Goal: Task Accomplishment & Management: Manage account settings

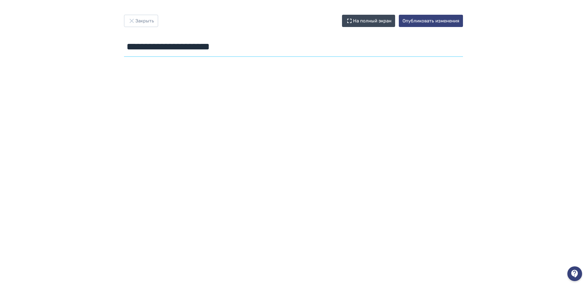
drag, startPoint x: 257, startPoint y: 44, endPoint x: 47, endPoint y: 19, distance: 212.3
click at [47, 19] on div "**********" at bounding box center [293, 143] width 587 height 257
paste input "**********"
click at [338, 66] on div at bounding box center [293, 197] width 587 height 276
click at [128, 47] on input "**********" at bounding box center [293, 47] width 339 height 20
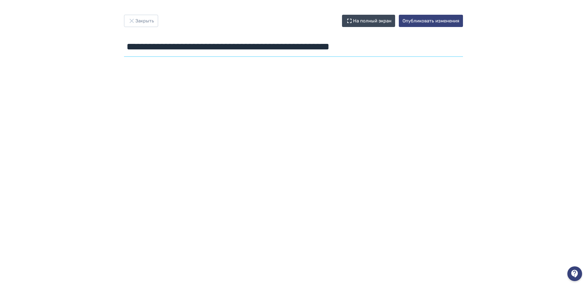
paste input "**********"
drag, startPoint x: 246, startPoint y: 48, endPoint x: 477, endPoint y: 59, distance: 231.0
click at [477, 59] on div "**********" at bounding box center [293, 37] width 368 height 44
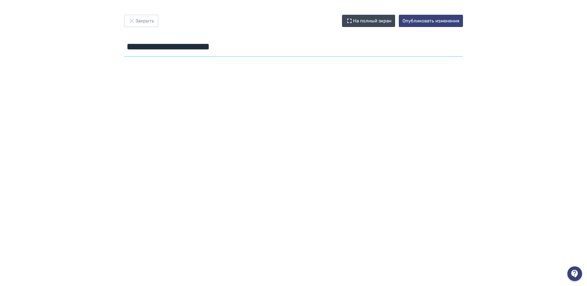
type input "**********"
click at [150, 21] on button "Закрыть" at bounding box center [141, 21] width 34 height 12
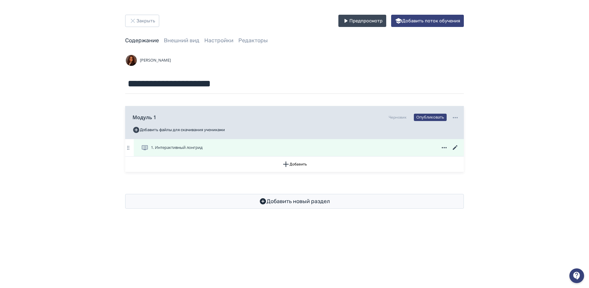
click at [453, 149] on icon at bounding box center [455, 147] width 7 height 7
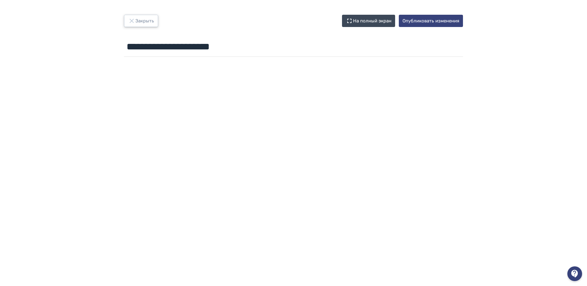
click at [142, 24] on button "Закрыть" at bounding box center [141, 21] width 34 height 12
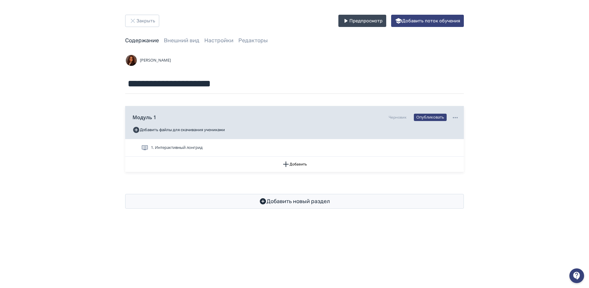
click at [144, 13] on div "**********" at bounding box center [294, 112] width 589 height 224
click at [145, 19] on button "Закрыть" at bounding box center [142, 21] width 34 height 12
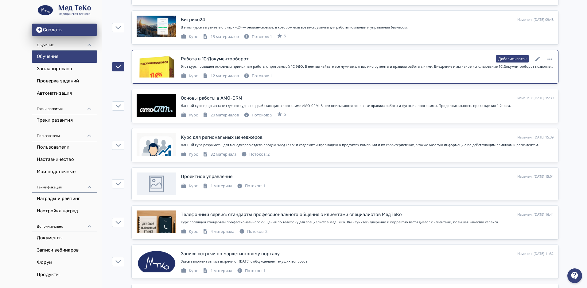
scroll to position [123, 0]
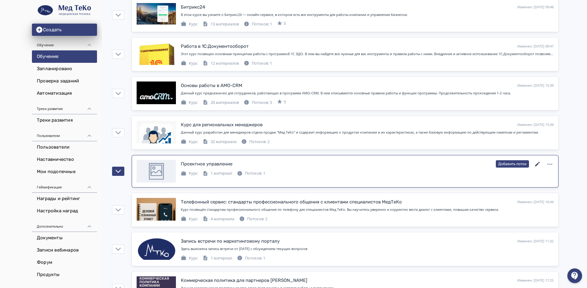
click at [536, 165] on icon at bounding box center [537, 164] width 5 height 5
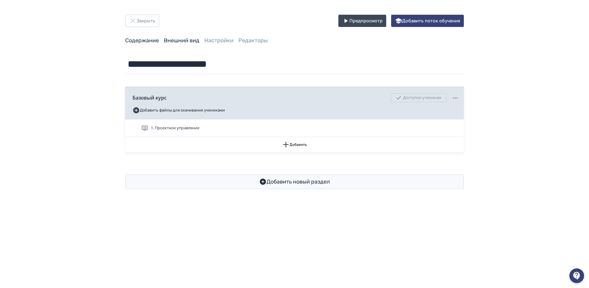
click at [184, 39] on link "Внешний вид" at bounding box center [182, 40] width 36 height 7
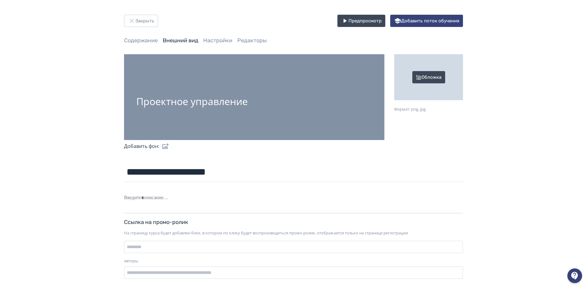
click at [427, 73] on div "Обложка" at bounding box center [428, 77] width 69 height 46
click at [0, 0] on input "Обложка Формат: png, jpg." at bounding box center [0, 0] width 0 height 0
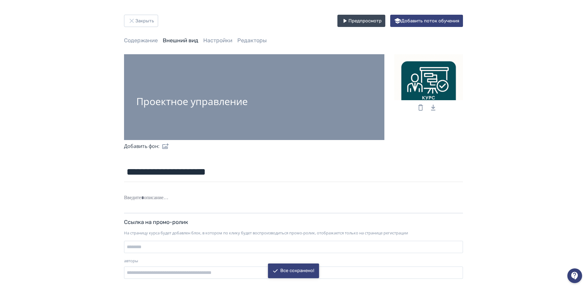
drag, startPoint x: 439, startPoint y: 88, endPoint x: 439, endPoint y: 84, distance: 4.3
click at [439, 84] on div at bounding box center [428, 77] width 69 height 46
click at [0, 0] on input "file" at bounding box center [0, 0] width 0 height 0
click at [216, 39] on link "Настройки" at bounding box center [217, 40] width 29 height 7
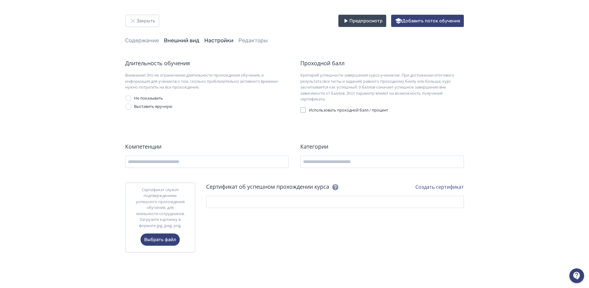
click at [176, 38] on link "Внешний вид" at bounding box center [182, 40] width 36 height 7
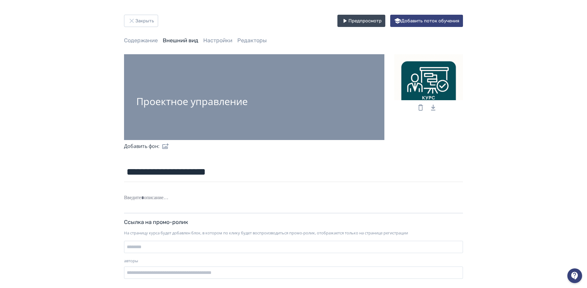
click at [441, 85] on div at bounding box center [428, 77] width 69 height 46
click at [0, 0] on input "file" at bounding box center [0, 0] width 0 height 0
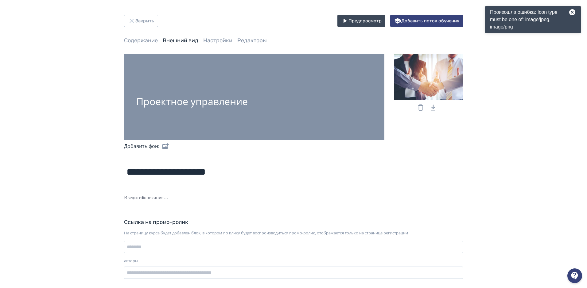
click at [421, 106] on icon at bounding box center [420, 108] width 5 height 6
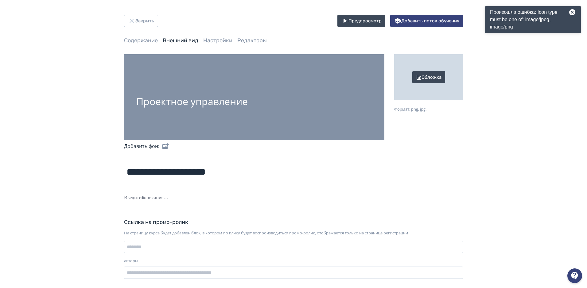
click at [429, 77] on div "Обложка" at bounding box center [428, 77] width 69 height 46
click at [0, 0] on input "Обложка Формат: png, jpg." at bounding box center [0, 0] width 0 height 0
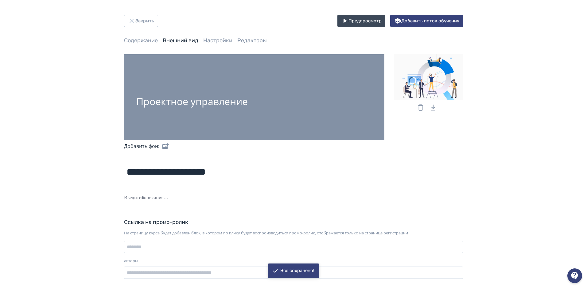
click at [163, 146] on label at bounding box center [164, 146] width 10 height 12
click at [0, 0] on input "file" at bounding box center [0, 0] width 0 height 0
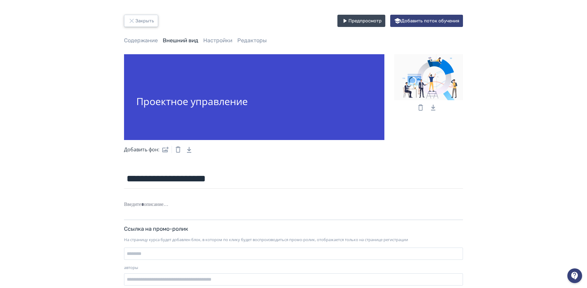
click at [147, 18] on button "Закрыть" at bounding box center [141, 21] width 34 height 12
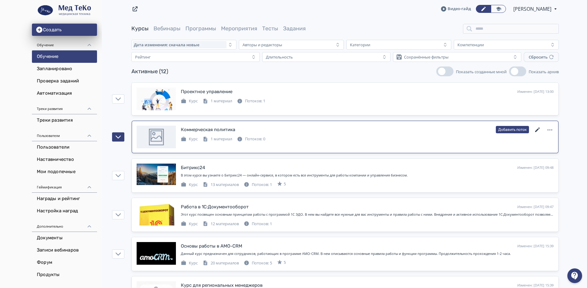
click at [537, 128] on icon at bounding box center [537, 129] width 7 height 7
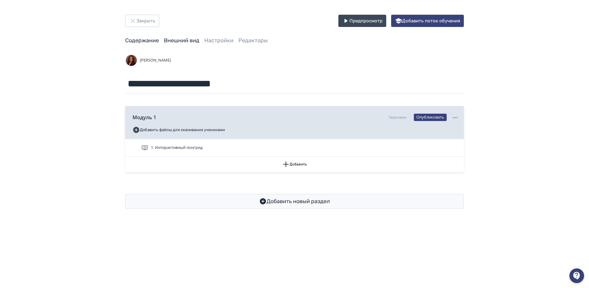
click at [189, 40] on link "Внешний вид" at bounding box center [182, 40] width 36 height 7
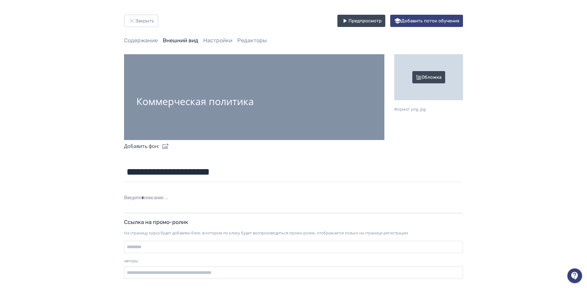
click at [416, 75] on div "Обложка" at bounding box center [428, 77] width 69 height 46
click at [0, 0] on input "Обложка Формат: png, jpg." at bounding box center [0, 0] width 0 height 0
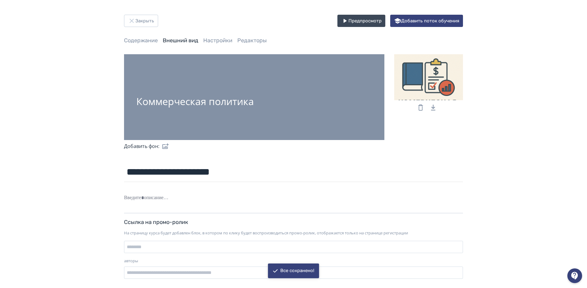
click at [419, 107] on icon at bounding box center [420, 107] width 7 height 7
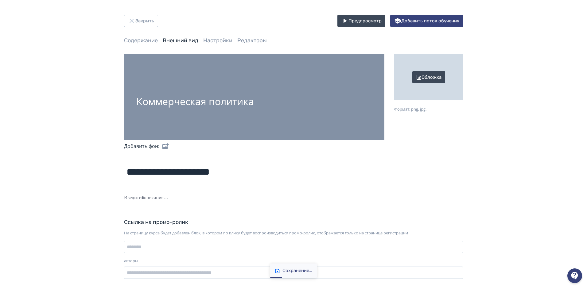
click at [431, 85] on div "Обложка" at bounding box center [428, 77] width 69 height 46
click at [0, 0] on input "Обложка Формат: png, jpg." at bounding box center [0, 0] width 0 height 0
click at [423, 78] on div "Обложка" at bounding box center [428, 77] width 69 height 46
click at [0, 0] on input "Обложка Формат: png, jpg." at bounding box center [0, 0] width 0 height 0
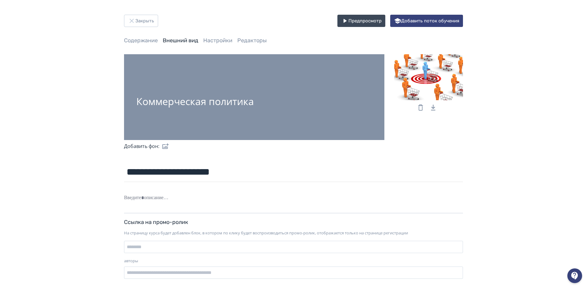
click at [160, 148] on label at bounding box center [164, 146] width 10 height 12
click at [0, 0] on input "file" at bounding box center [0, 0] width 0 height 0
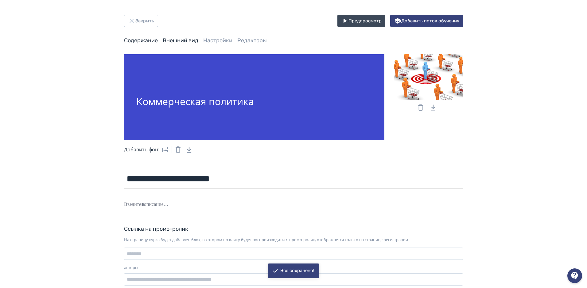
click at [141, 41] on link "Содержание" at bounding box center [141, 40] width 34 height 7
